Goal: Information Seeking & Learning: Find specific fact

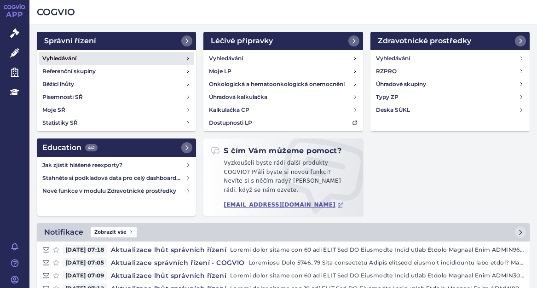
click at [68, 61] on h4 "Vyhledávání" at bounding box center [59, 58] width 34 height 9
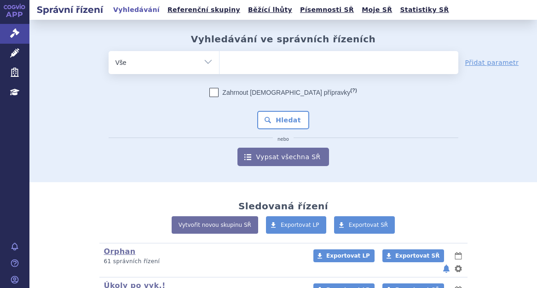
click at [250, 62] on ul at bounding box center [338, 60] width 239 height 19
click at [219, 62] on select at bounding box center [219, 62] width 0 height 23
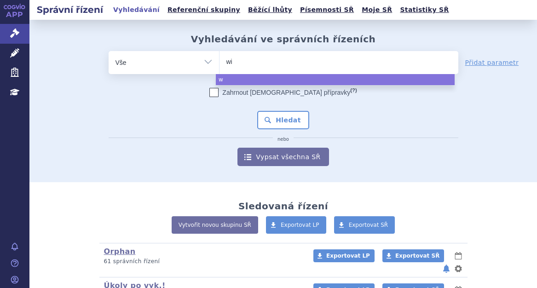
type input "win"
type input "winr"
type input "winre"
type input "winrev"
type input "winrevai"
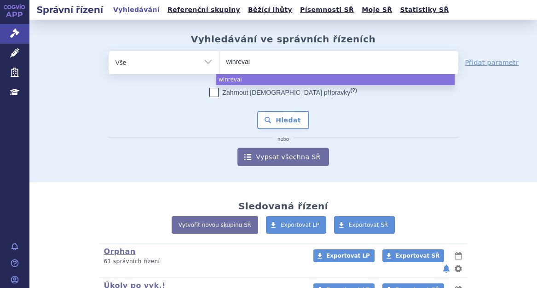
type input "winrevair"
select select "winrevair"
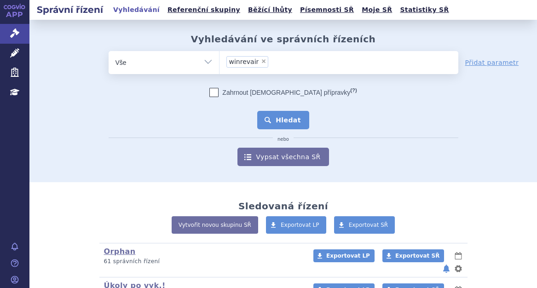
click at [286, 116] on button "Hledat" at bounding box center [283, 120] width 52 height 18
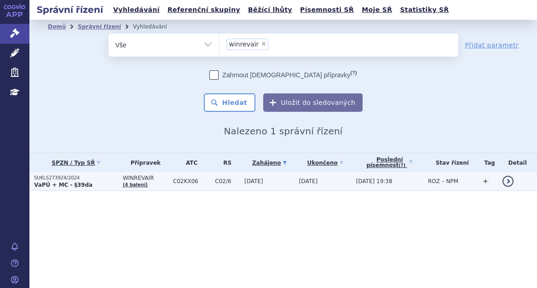
click at [94, 188] on p "VaPÚ + MC - §39da" at bounding box center [76, 184] width 84 height 7
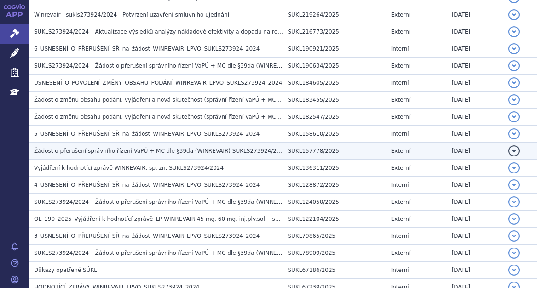
scroll to position [690, 0]
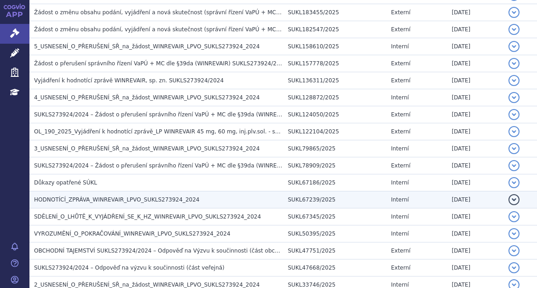
click at [130, 196] on span "HODNOTÍCÍ_ZPRÁVA_WINREVAIR_LPVO_SUKLS273924_2024" at bounding box center [116, 199] width 165 height 6
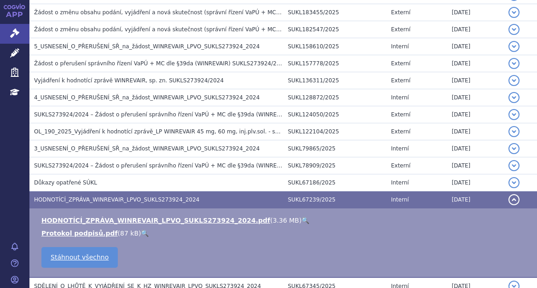
click at [301, 219] on link "🔍" at bounding box center [305, 220] width 8 height 7
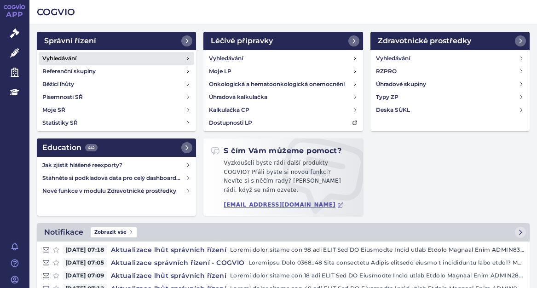
click at [68, 55] on h4 "Vyhledávání" at bounding box center [59, 58] width 34 height 9
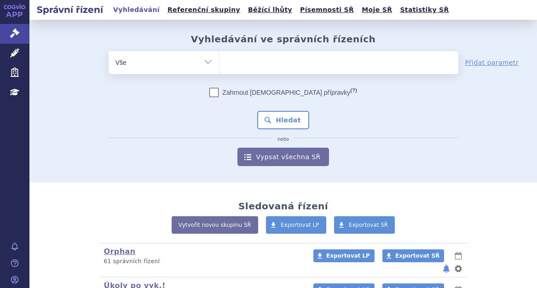
click at [247, 59] on ul at bounding box center [338, 60] width 239 height 19
click at [219, 59] on select at bounding box center [219, 62] width 0 height 23
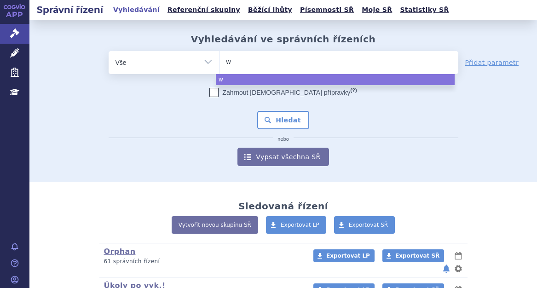
type input "wi"
type input "win"
type input "winre"
type input "winrev"
type input "winreva"
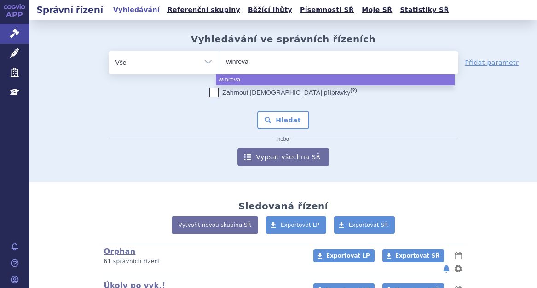
type input "winrevai"
type input "winrevair"
select select "winrevair"
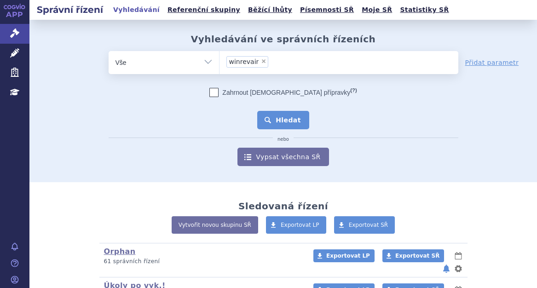
click at [280, 114] on button "Hledat" at bounding box center [283, 120] width 52 height 18
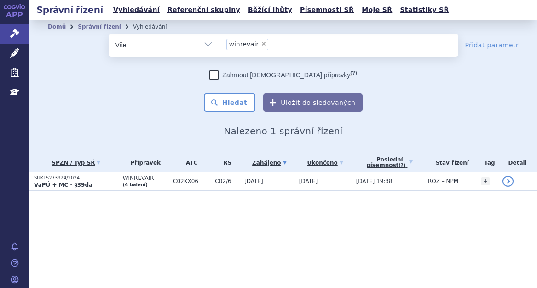
click at [69, 178] on p "SUKLS273924/2024" at bounding box center [76, 178] width 84 height 6
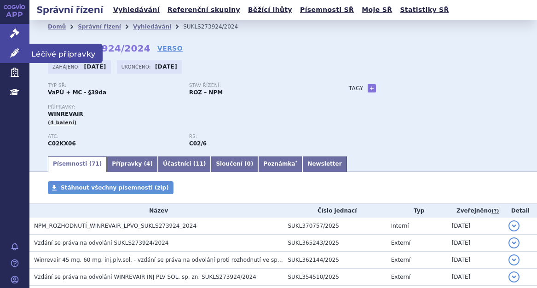
click at [13, 49] on icon at bounding box center [14, 52] width 9 height 9
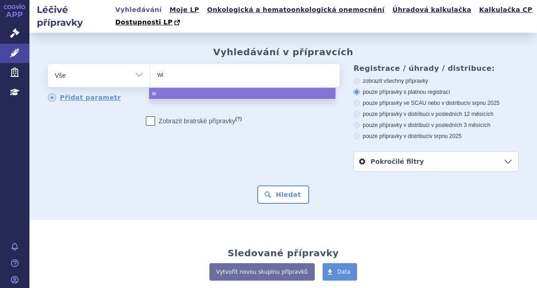
type input "win"
type input "winr"
type input "winre"
type input "winreb"
type input "winre"
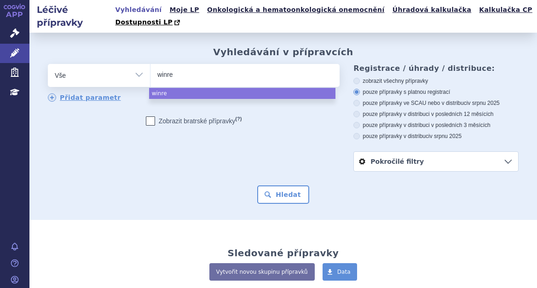
type input "winrev"
type input "winrevai"
type input "winrevair"
select select "winrevair"
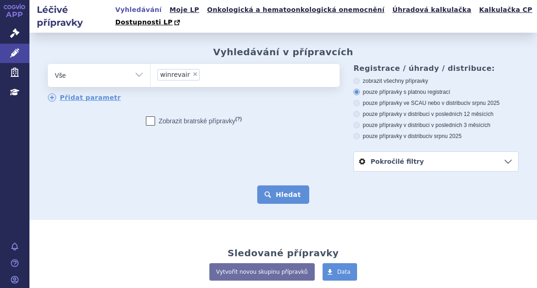
click at [276, 189] on button "Hledat" at bounding box center [283, 194] width 52 height 18
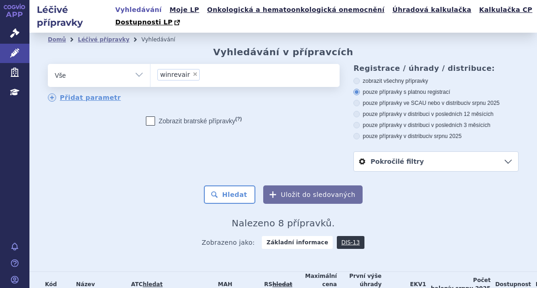
scroll to position [215, 0]
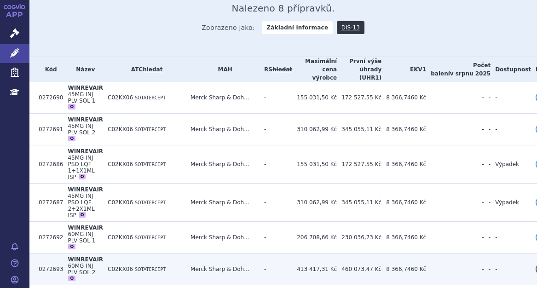
click at [80, 256] on span "WINREVAIR" at bounding box center [85, 259] width 35 height 6
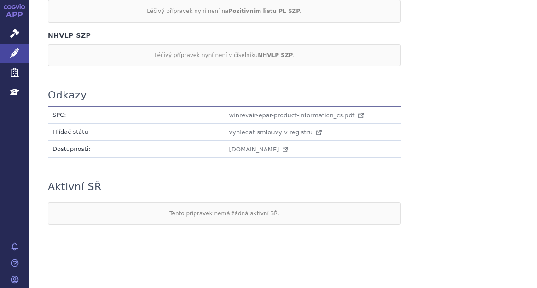
scroll to position [933, 0]
click at [233, 111] on span "winrevair-epar-product-information_cs.pdf" at bounding box center [292, 114] width 126 height 7
